Goal: Task Accomplishment & Management: Manage account settings

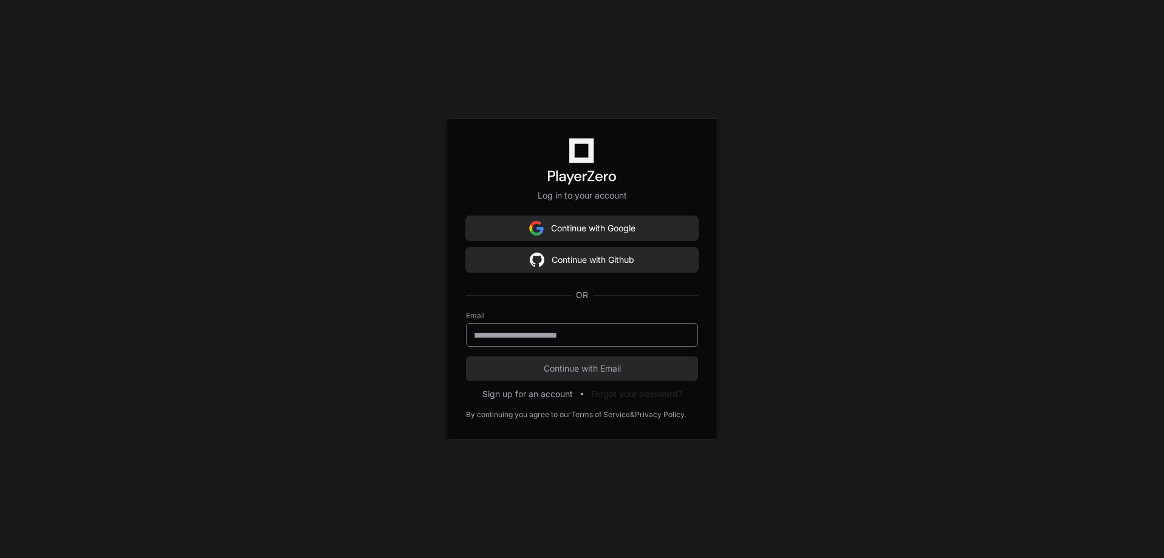
click at [499, 332] on input "email" at bounding box center [582, 335] width 216 height 12
type input "**********"
click at [472, 375] on button "Continue with Email" at bounding box center [582, 369] width 232 height 24
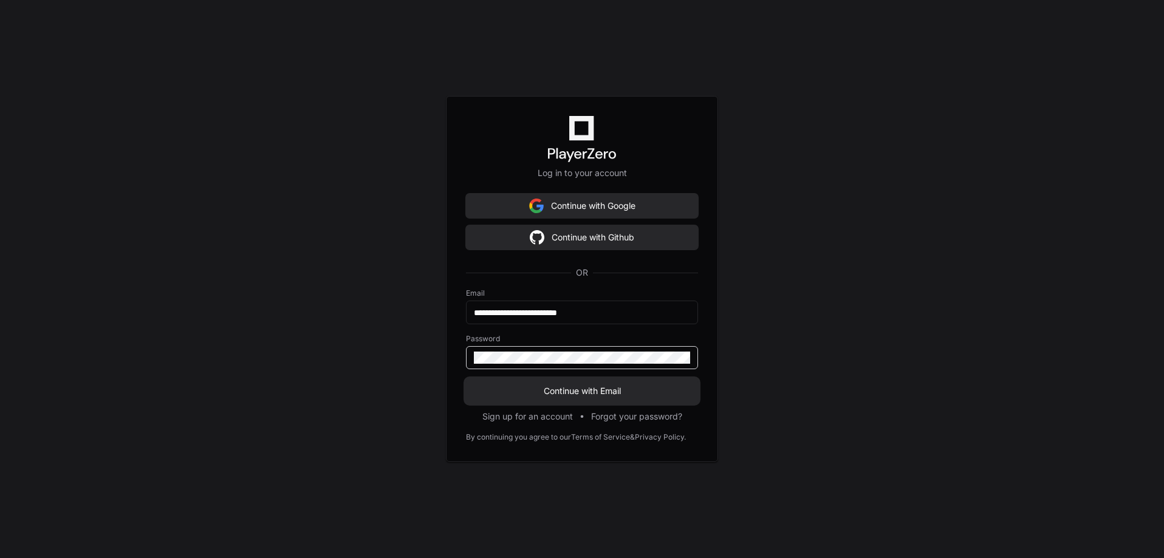
click at [510, 392] on span "Continue with Email" at bounding box center [582, 391] width 232 height 12
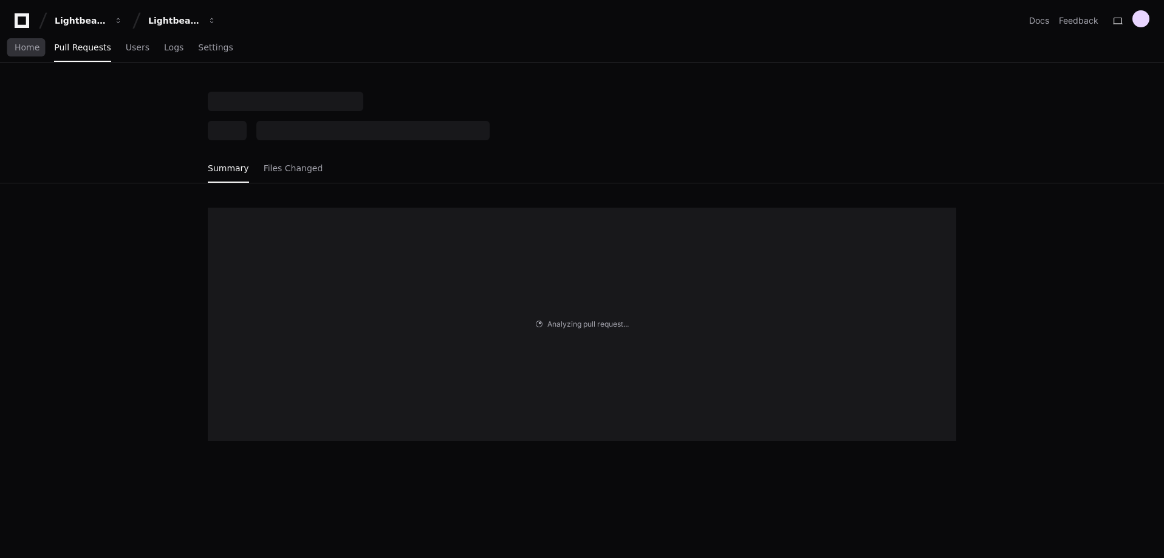
click at [56, 46] on span "Pull Requests" at bounding box center [82, 47] width 56 height 7
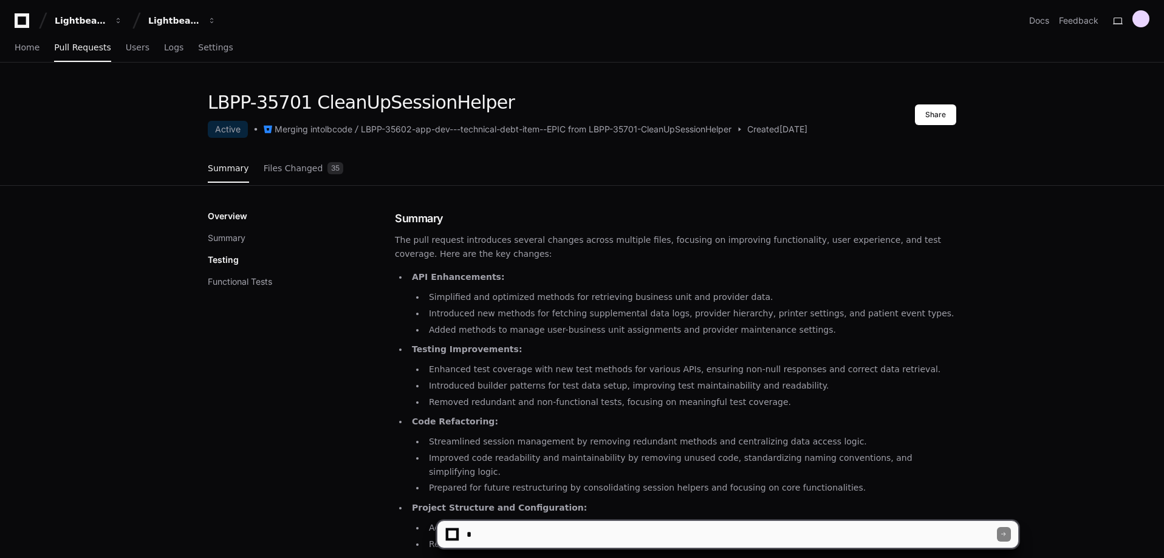
click at [1139, 9] on div "Lightbeam Health Lightbeam Health Solutions Docs Feedback" at bounding box center [582, 16] width 1164 height 32
click at [1144, 20] on div at bounding box center [1140, 18] width 17 height 17
click at [1054, 148] on button "Log Out" at bounding box center [1091, 154] width 75 height 20
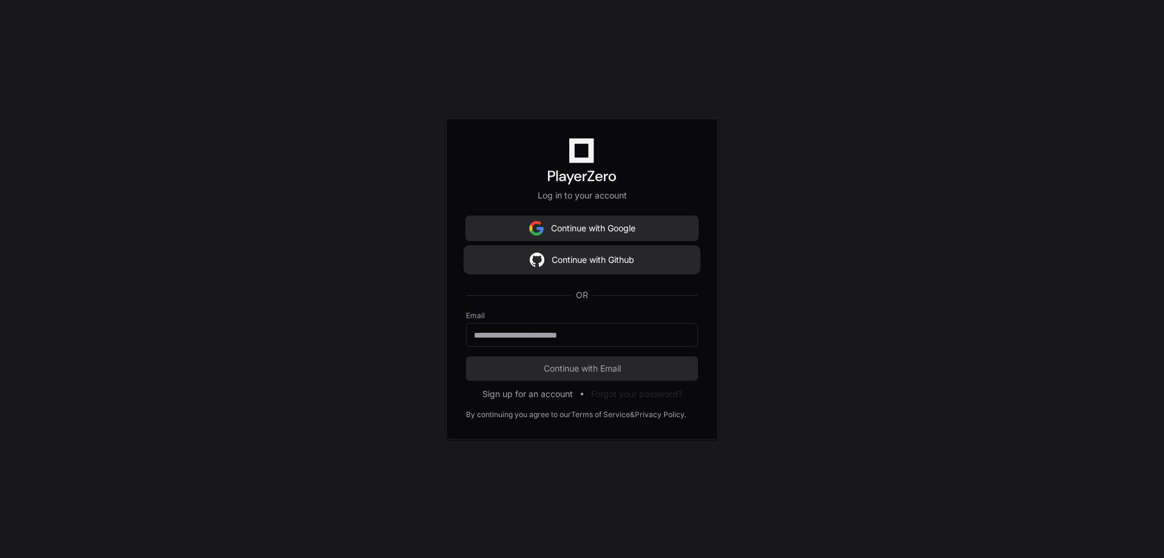
click at [551, 268] on button "Continue with Github" at bounding box center [582, 260] width 232 height 24
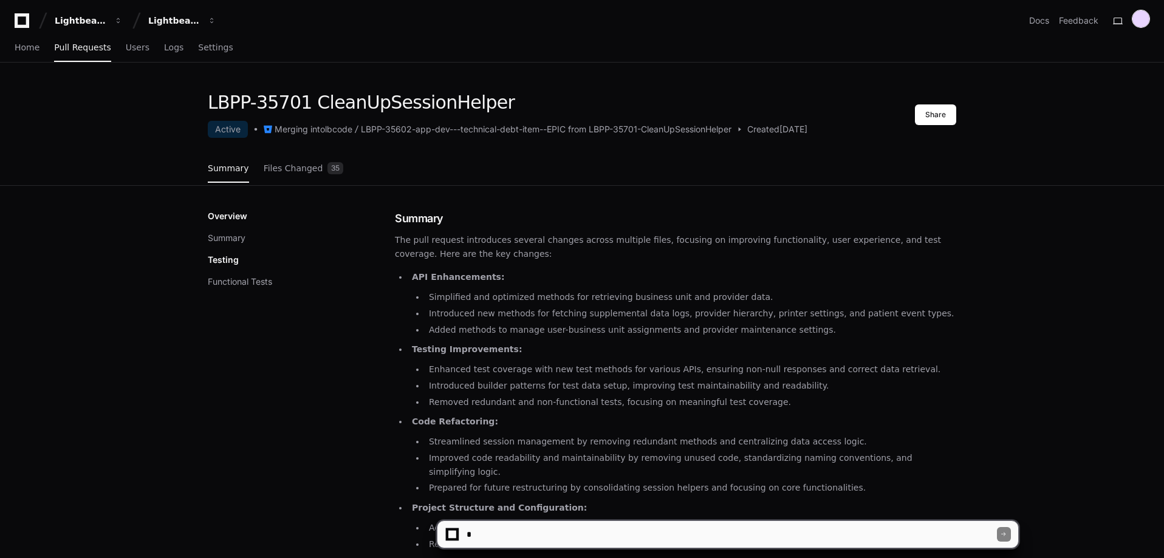
click at [1138, 23] on div at bounding box center [1140, 18] width 17 height 17
click at [1147, 5] on div "Lightbeam Health Lightbeam Health Solutions Docs Feedback" at bounding box center [582, 16] width 1164 height 32
click at [1143, 13] on div at bounding box center [1140, 18] width 17 height 17
click at [1054, 149] on button "Log Out" at bounding box center [1091, 154] width 75 height 20
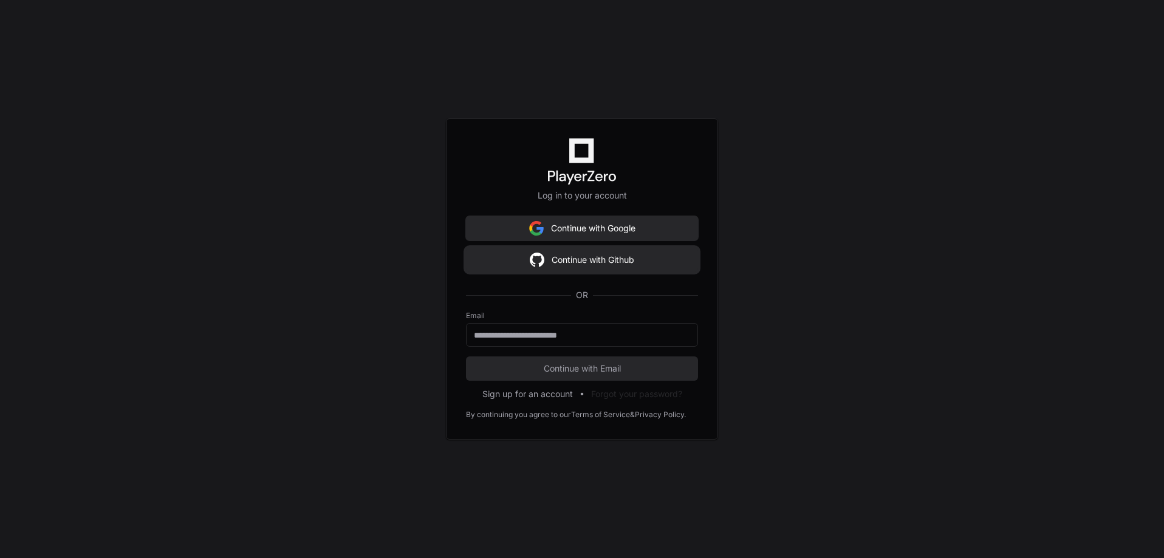
click at [544, 270] on button "Continue with Github" at bounding box center [582, 260] width 232 height 24
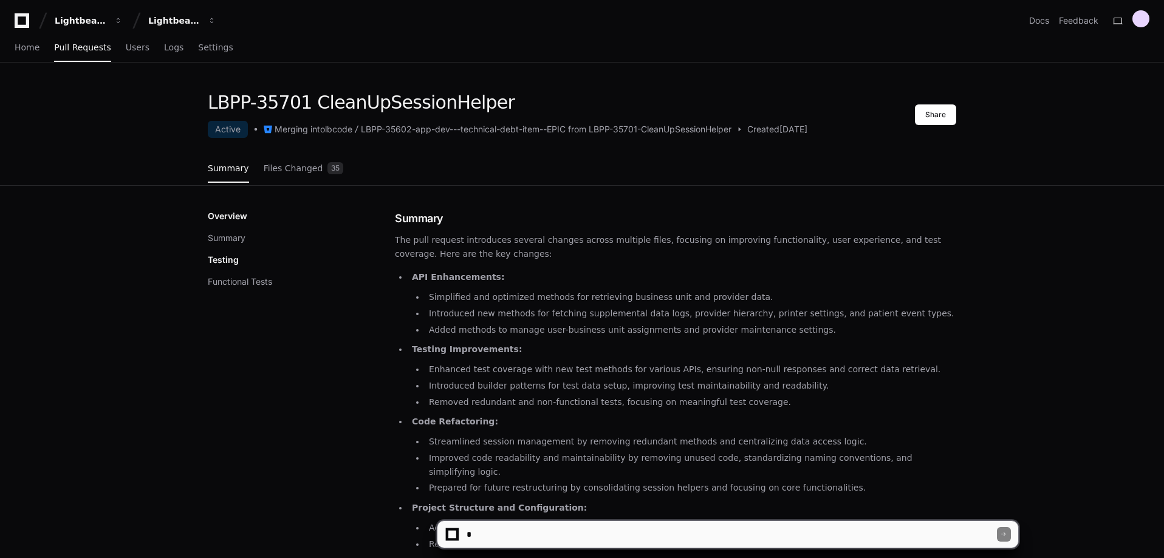
click at [297, 26] on div "Lightbeam Health Lightbeam Health Solutions Docs Feedback" at bounding box center [582, 21] width 1135 height 22
